Goal: Task Accomplishment & Management: Use online tool/utility

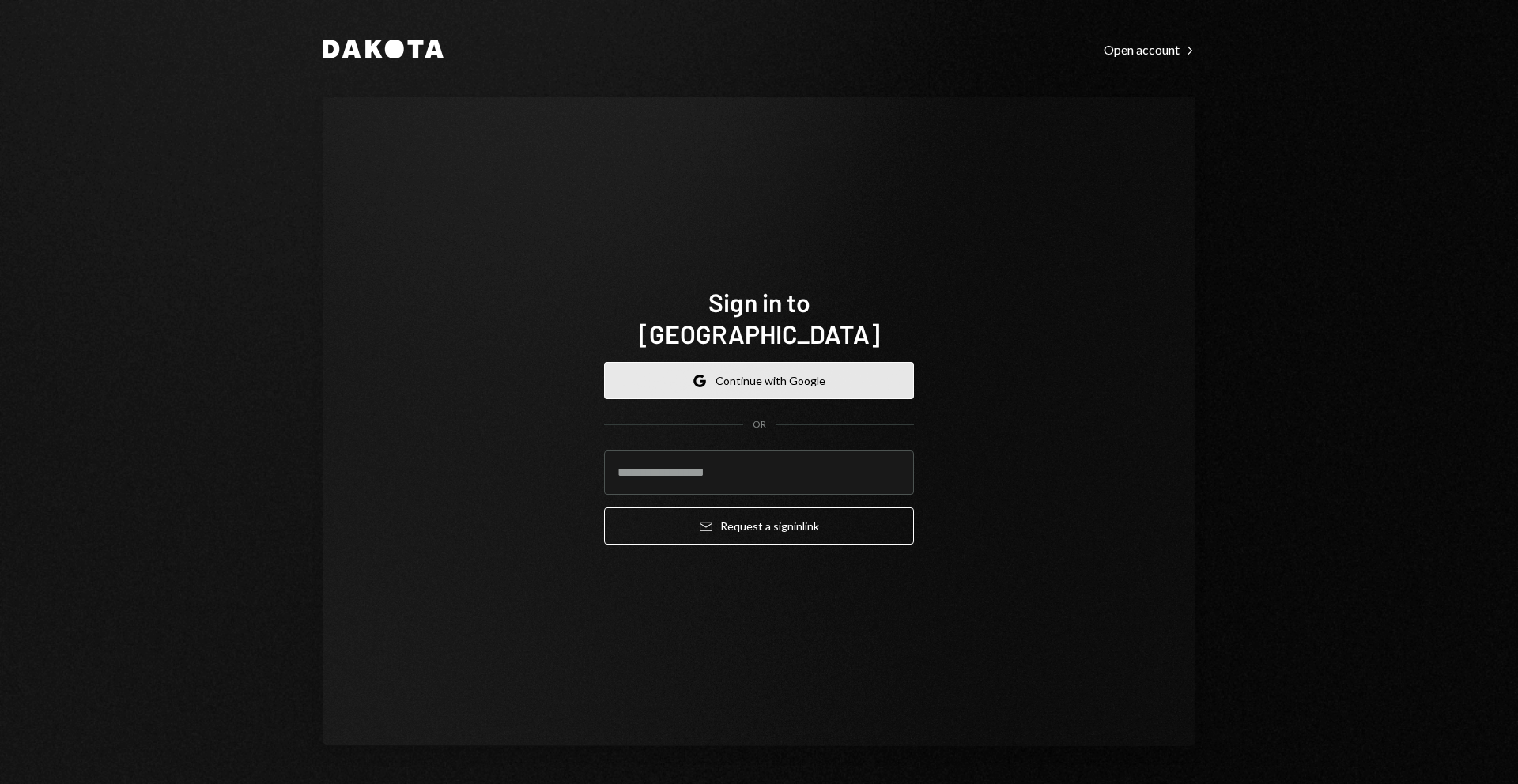
click at [802, 365] on button "Google Continue with Google" at bounding box center [758, 381] width 310 height 37
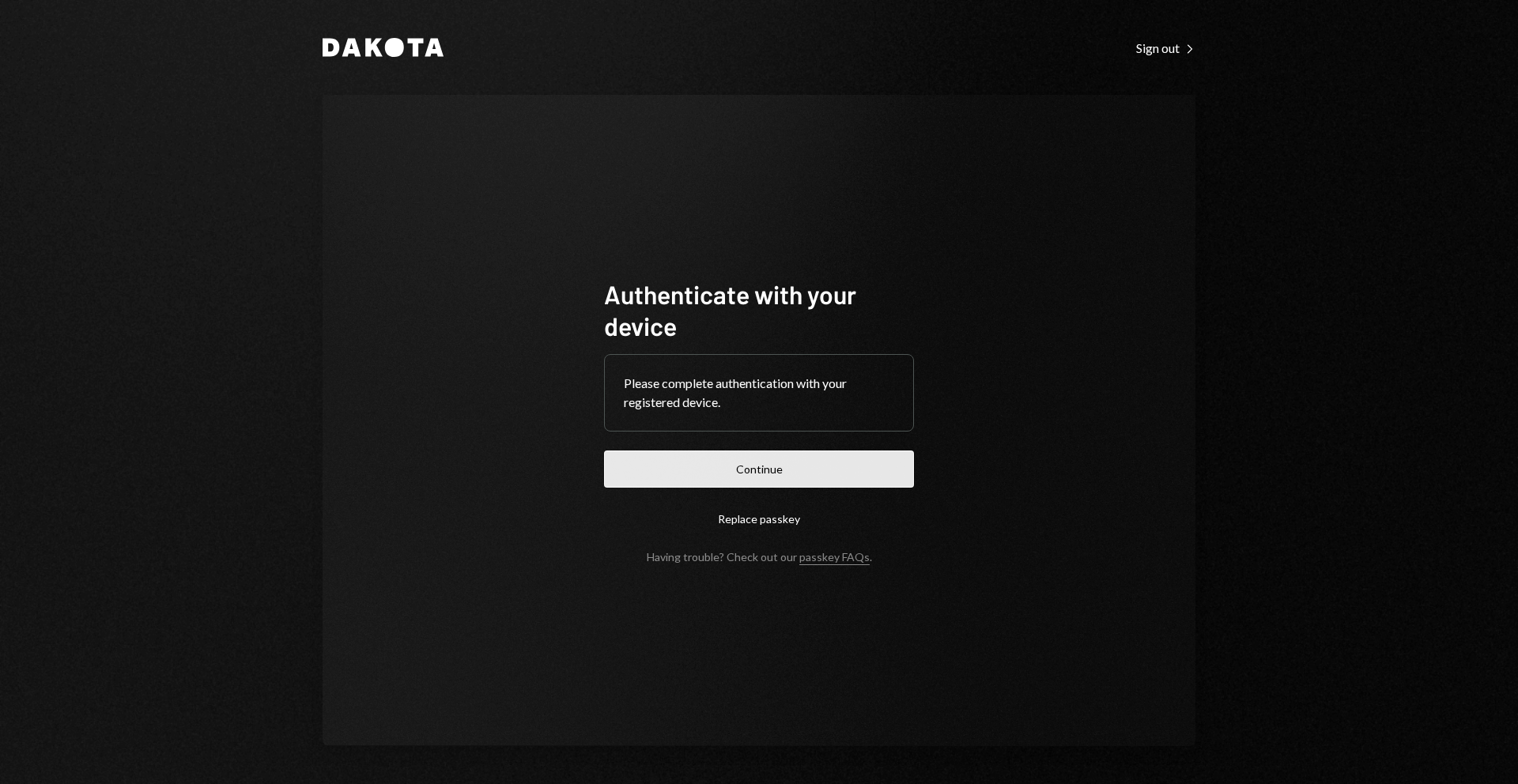
click at [817, 456] on button "Continue" at bounding box center [758, 470] width 310 height 37
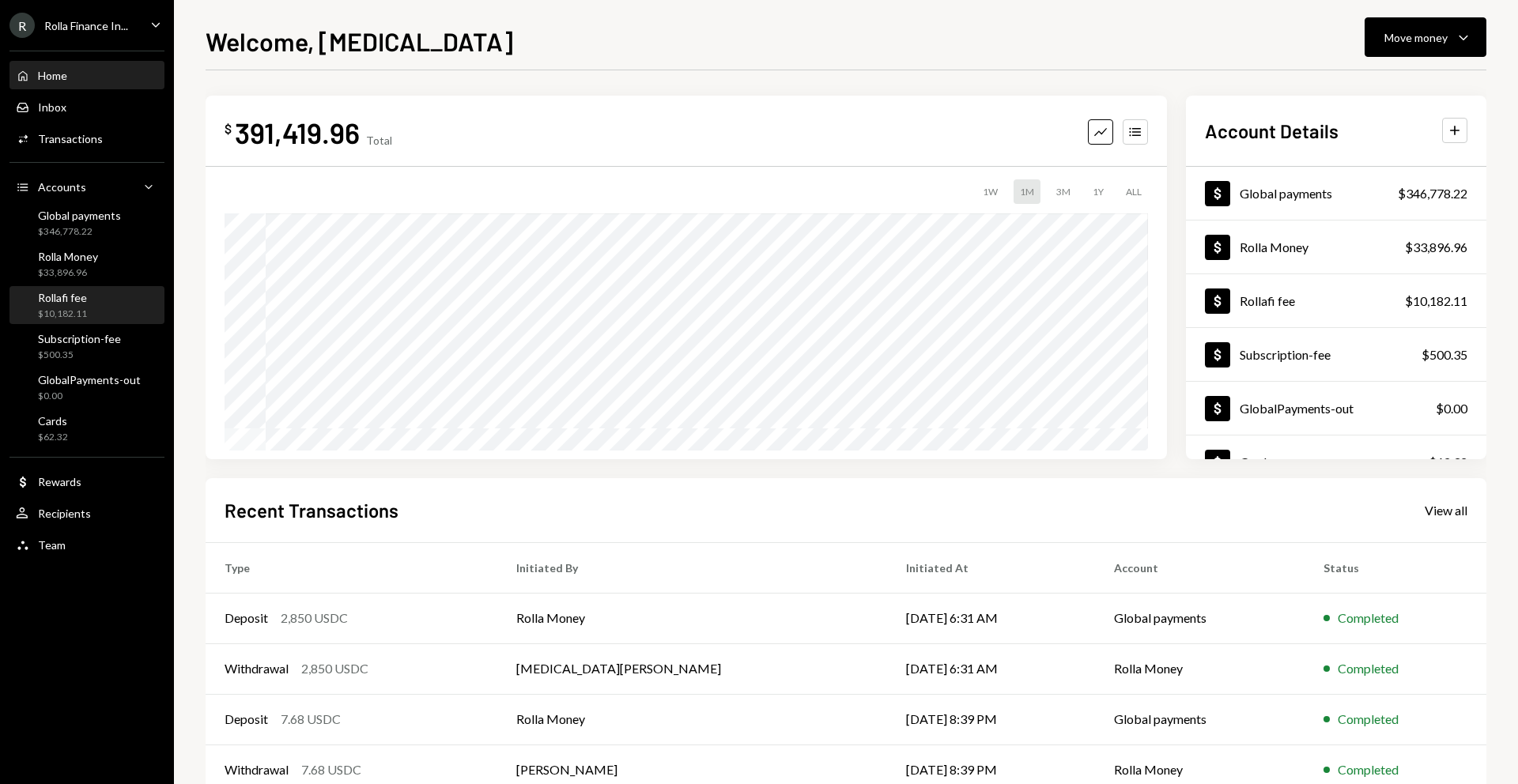
click at [66, 311] on div "$10,182.11" at bounding box center [63, 314] width 49 height 13
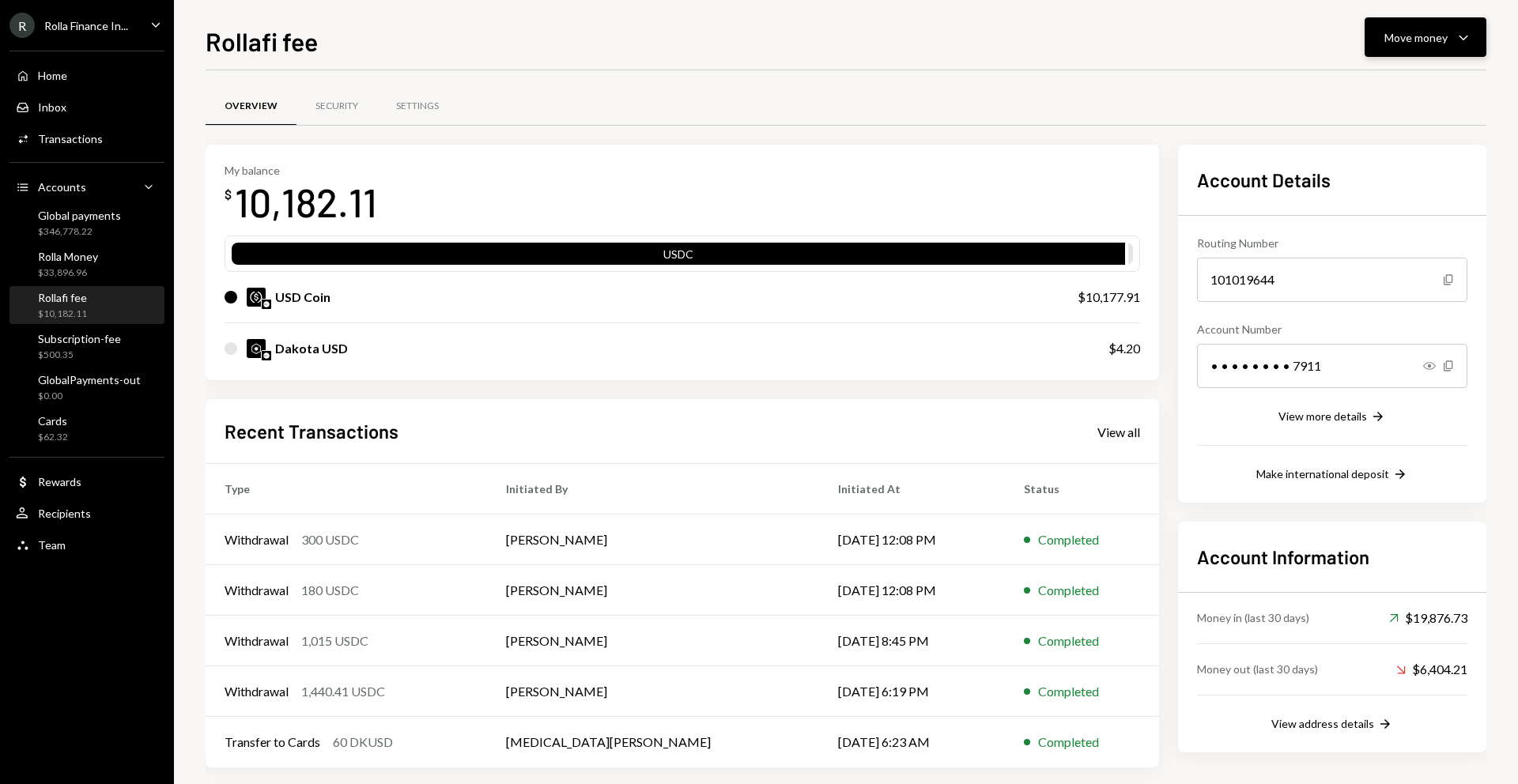
click at [1406, 43] on div "Move money" at bounding box center [1416, 37] width 64 height 17
click at [1366, 191] on div "Swap Swap stablecoins" at bounding box center [1400, 205] width 158 height 36
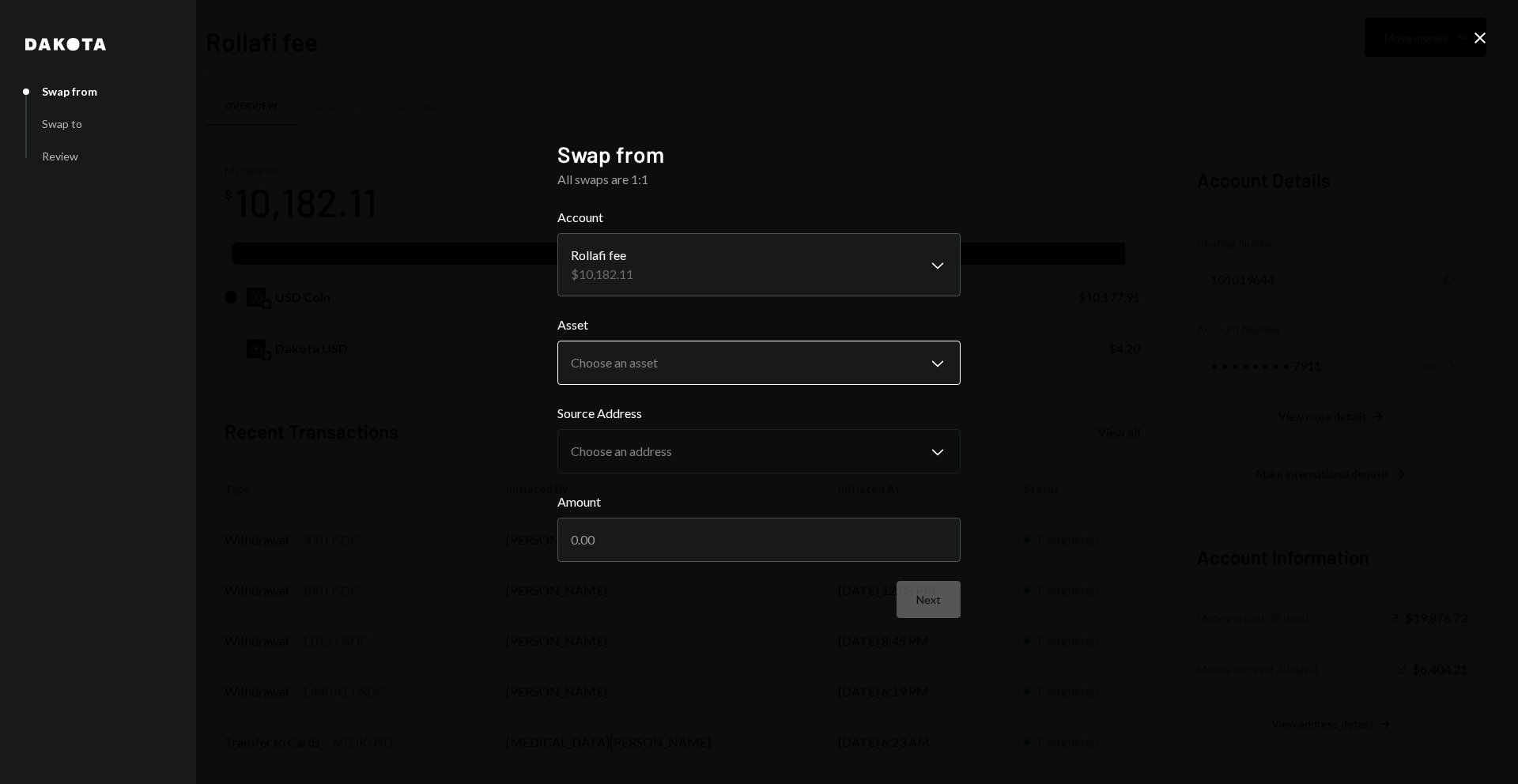
click at [710, 366] on body "R Rolla Finance In... Caret Down Home Home Inbox Inbox Activities Transactions …" at bounding box center [759, 392] width 1518 height 784
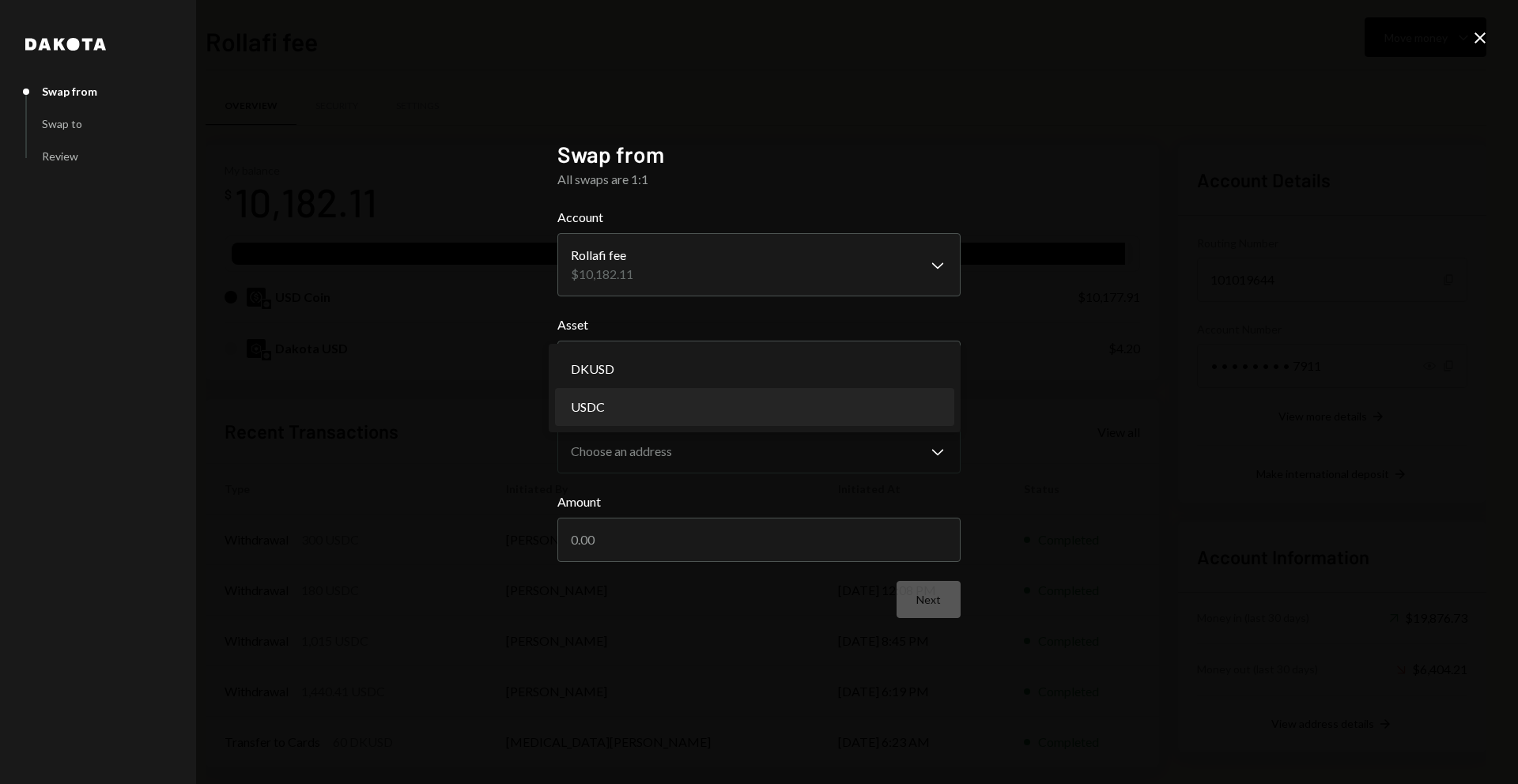
select select "****"
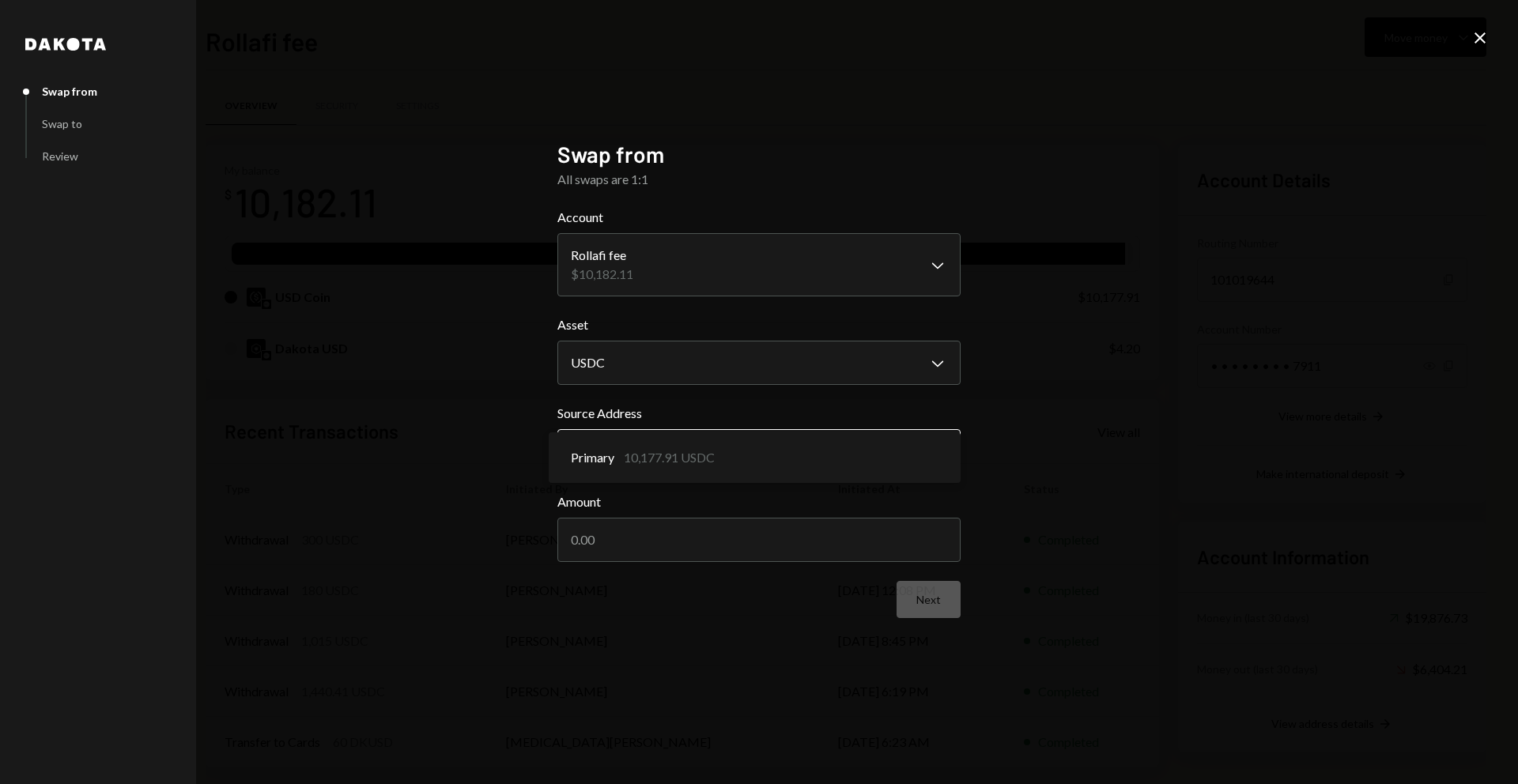
click at [686, 438] on body "R Rolla Finance In... Caret Down Home Home Inbox Inbox Activities Transactions …" at bounding box center [759, 392] width 1518 height 784
click at [694, 528] on input "Amount" at bounding box center [759, 539] width 403 height 44
type input "600"
click at [920, 598] on button "Next" at bounding box center [928, 600] width 64 height 37
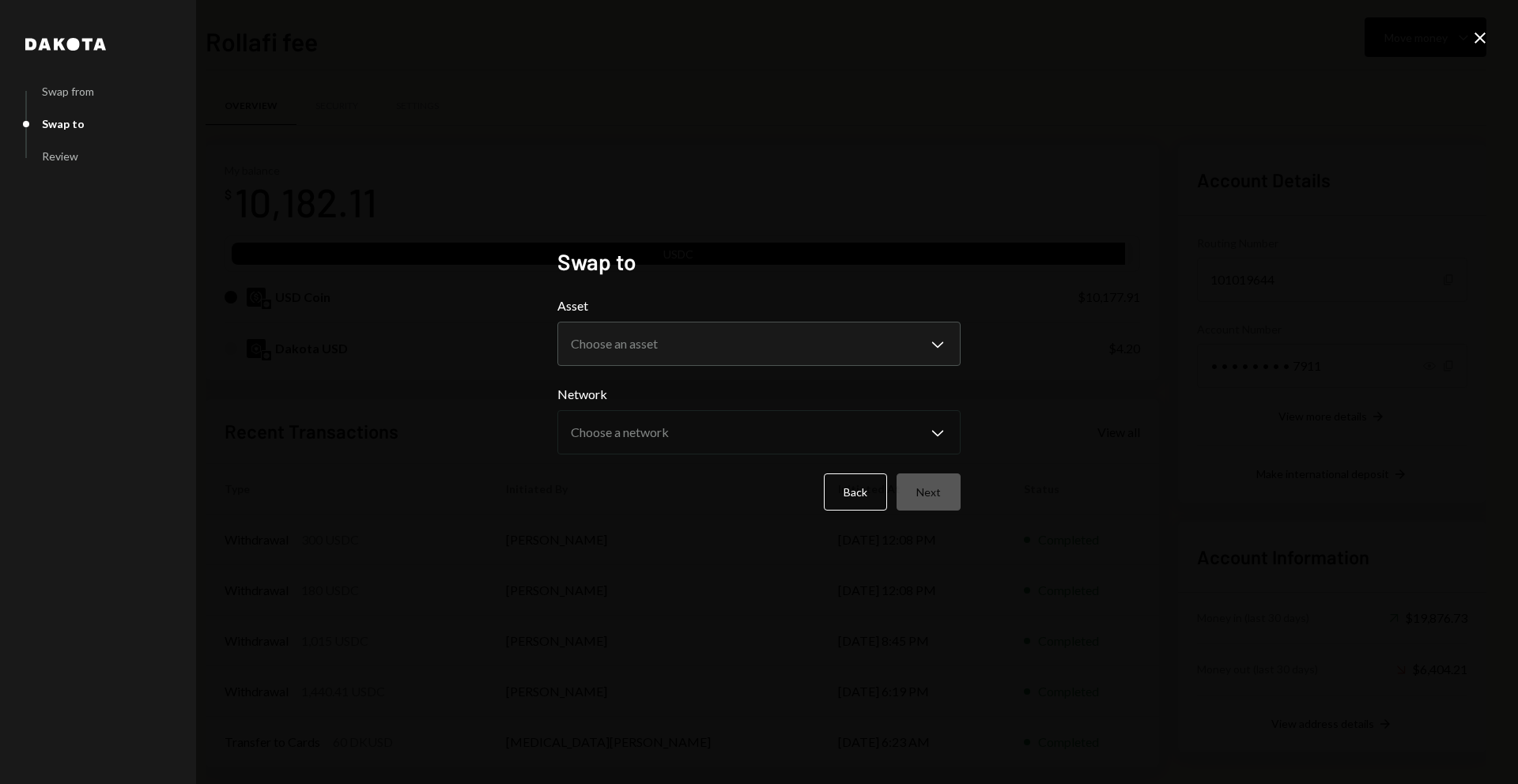
click at [729, 320] on div "**********" at bounding box center [759, 331] width 403 height 69
click at [716, 336] on body "R Rolla Finance In... Caret Down Home Home Inbox Inbox Activities Transactions …" at bounding box center [759, 392] width 1518 height 784
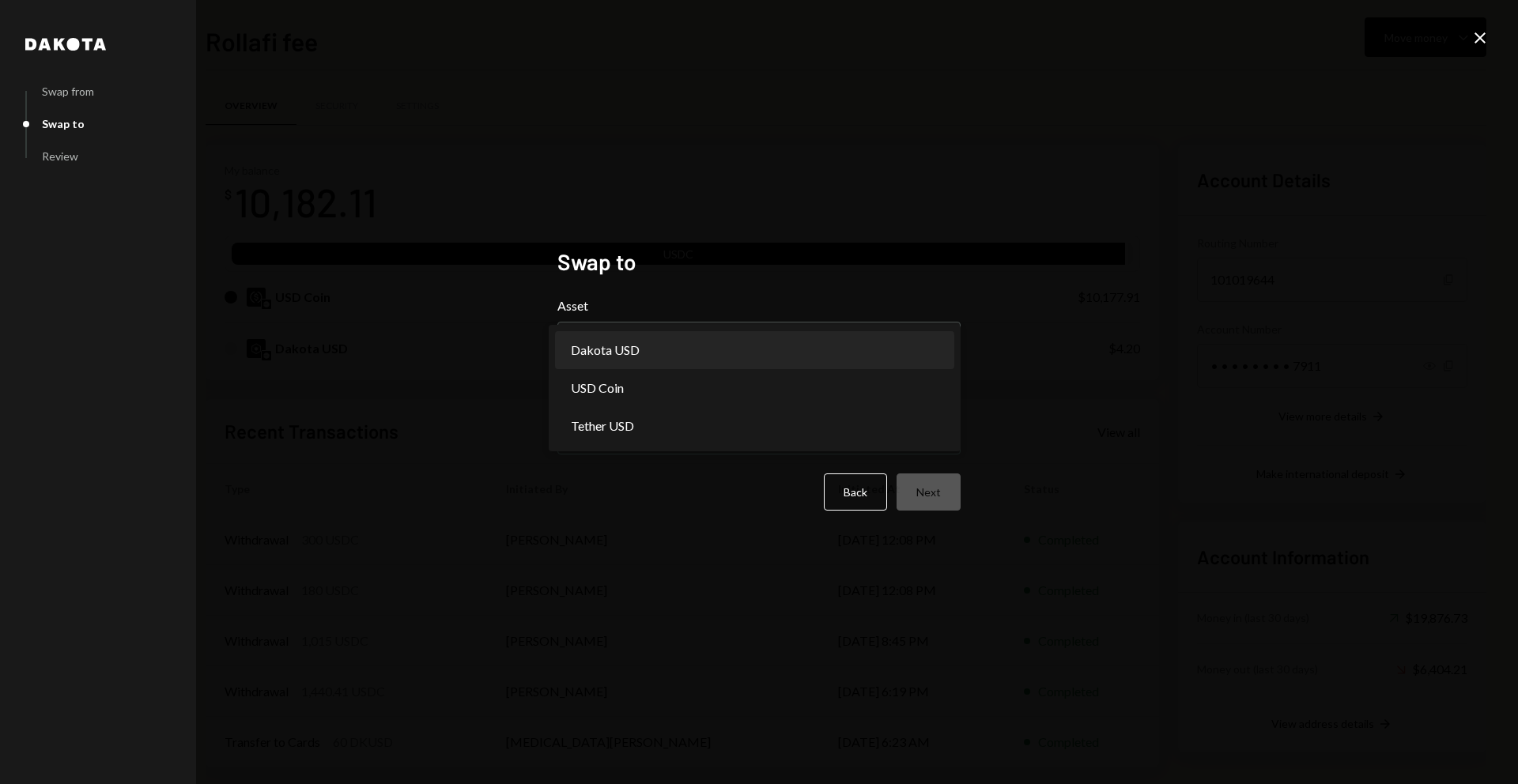
select select "*****"
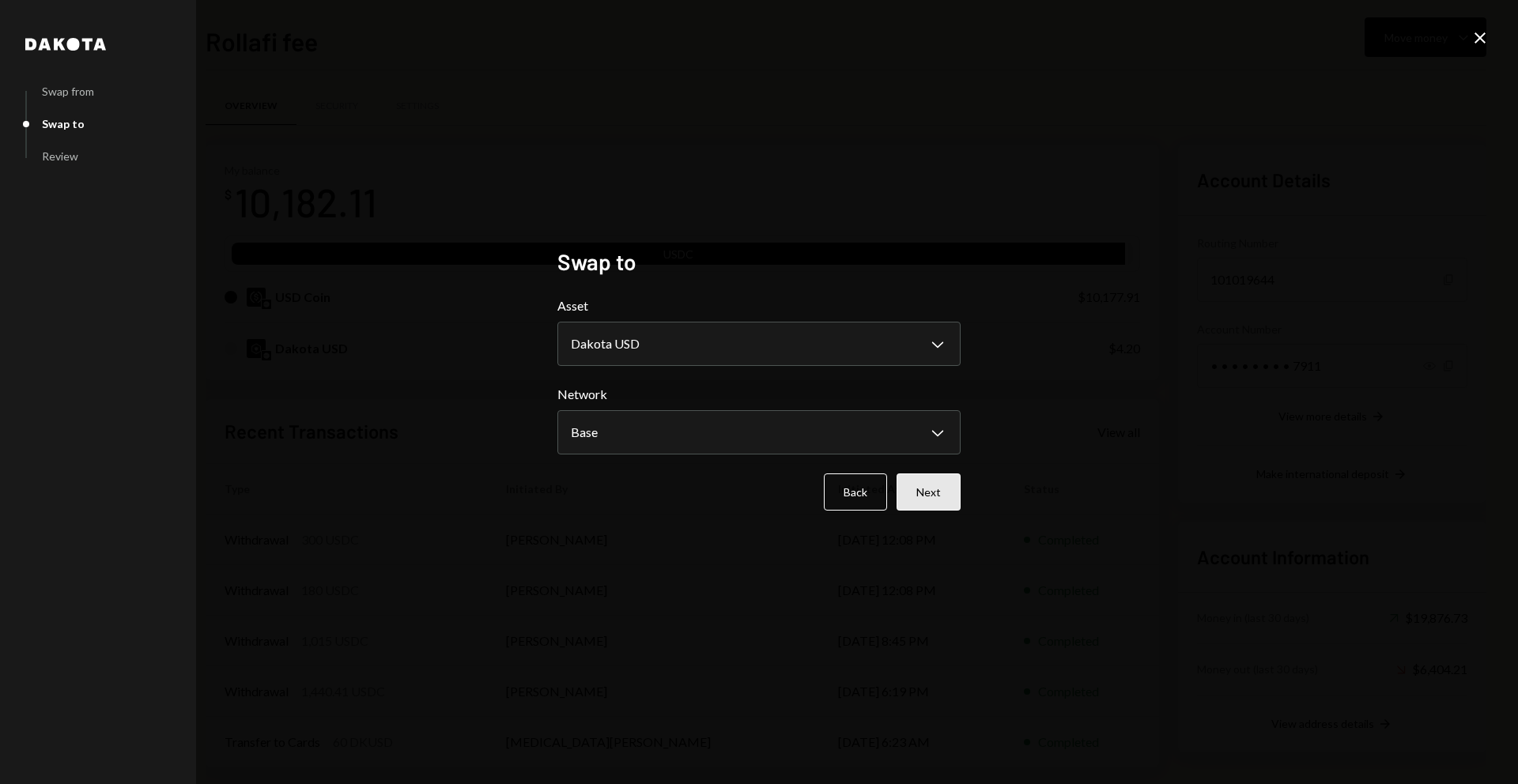
click at [922, 509] on button "Next" at bounding box center [928, 492] width 64 height 37
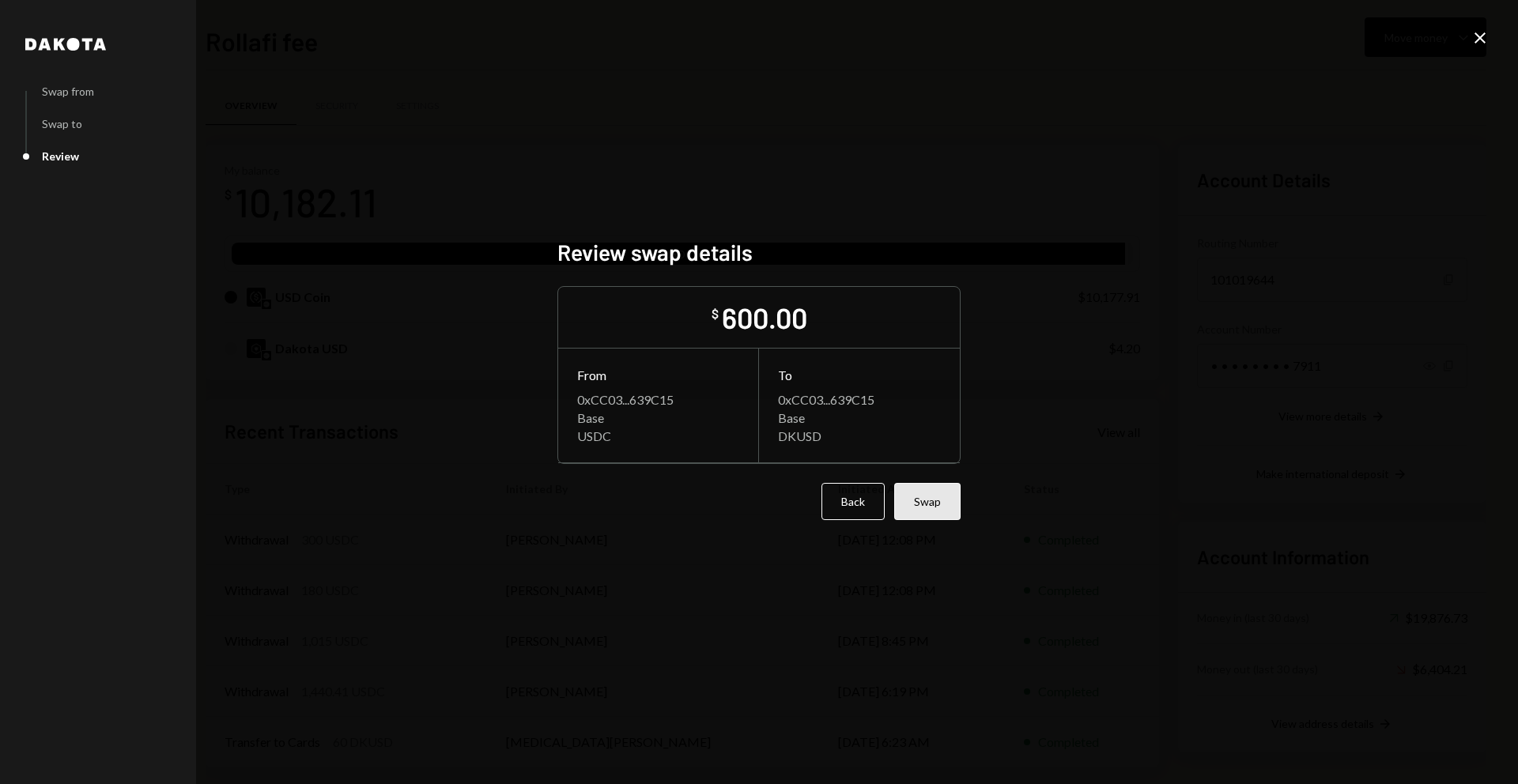
click at [928, 501] on button "Swap" at bounding box center [927, 501] width 66 height 37
